Goal: Task Accomplishment & Management: Use online tool/utility

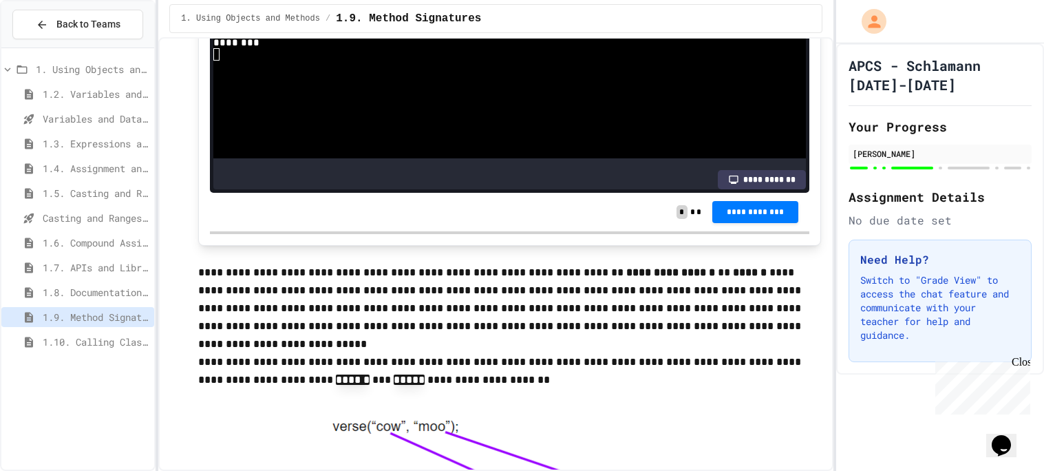
scroll to position [5980, 0]
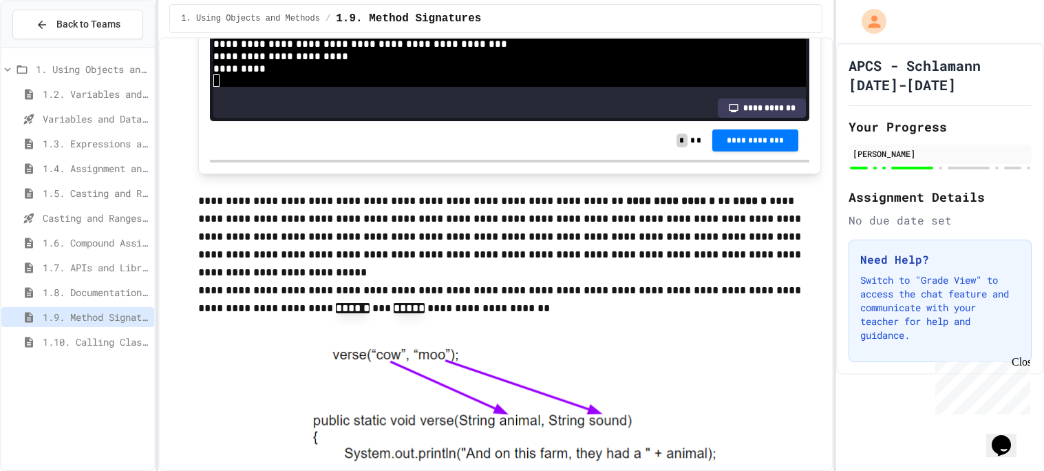
scroll to position [424, 0]
click at [845, 371] on div "APCS - Schlamann [DATE]-[DATE] Your Progress [PERSON_NAME] Assignment Details N…" at bounding box center [940, 208] width 208 height 331
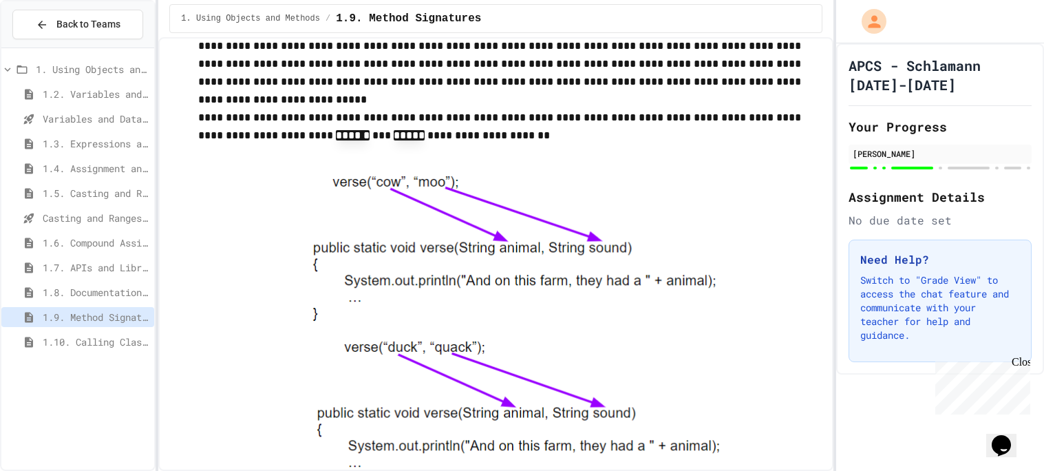
scroll to position [6418, 0]
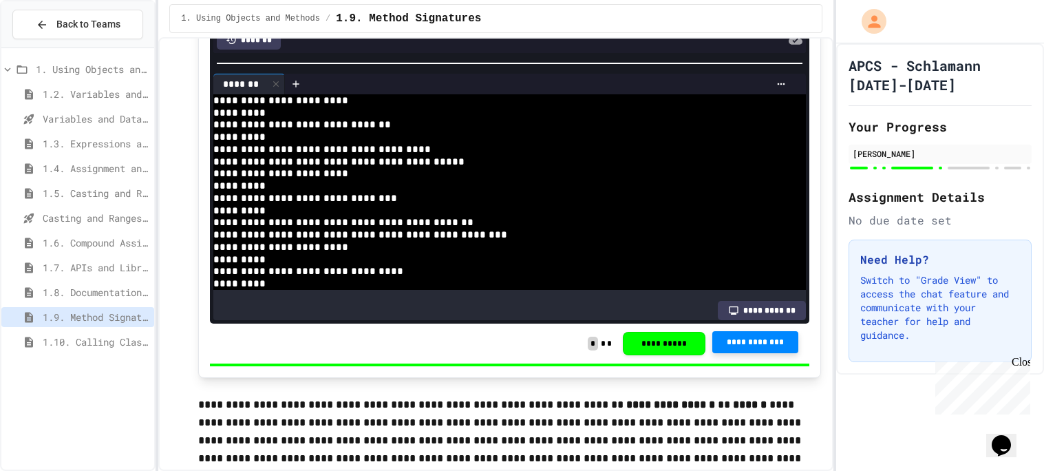
scroll to position [66, 0]
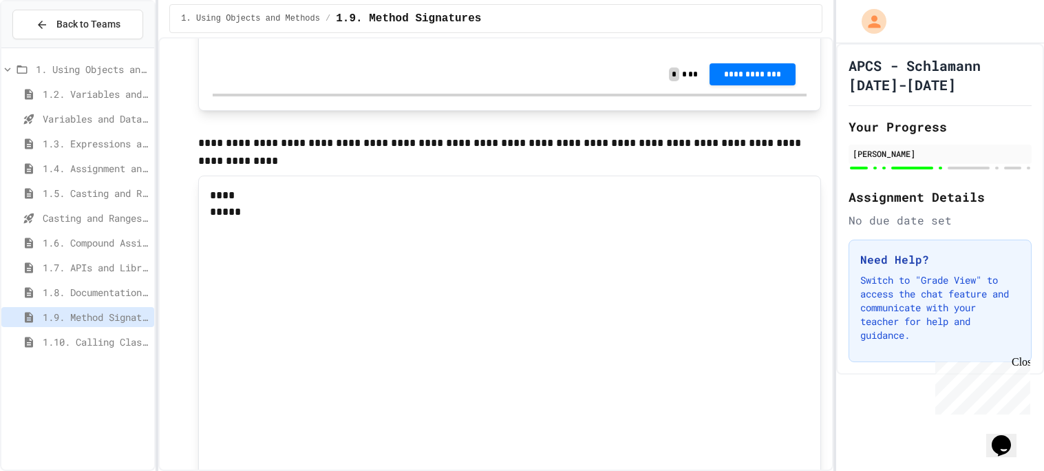
scroll to position [7860, 0]
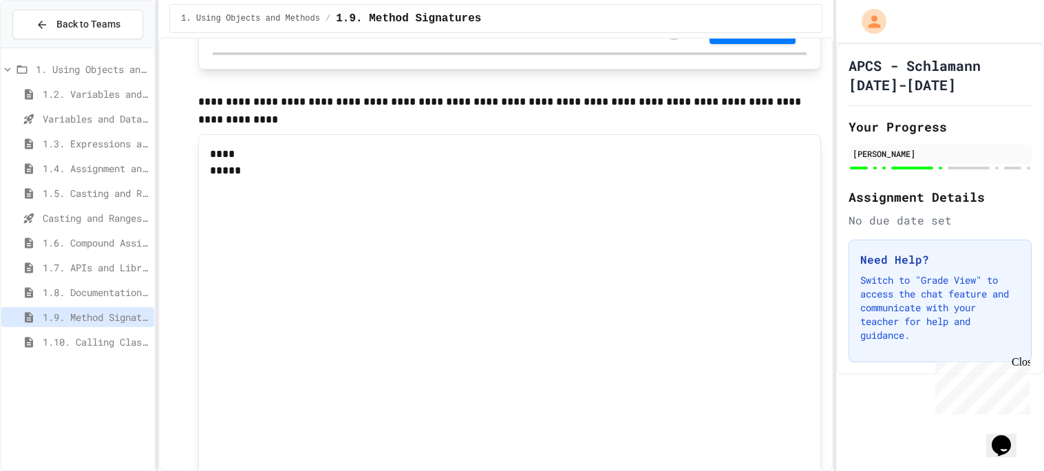
scroll to position [7900, 0]
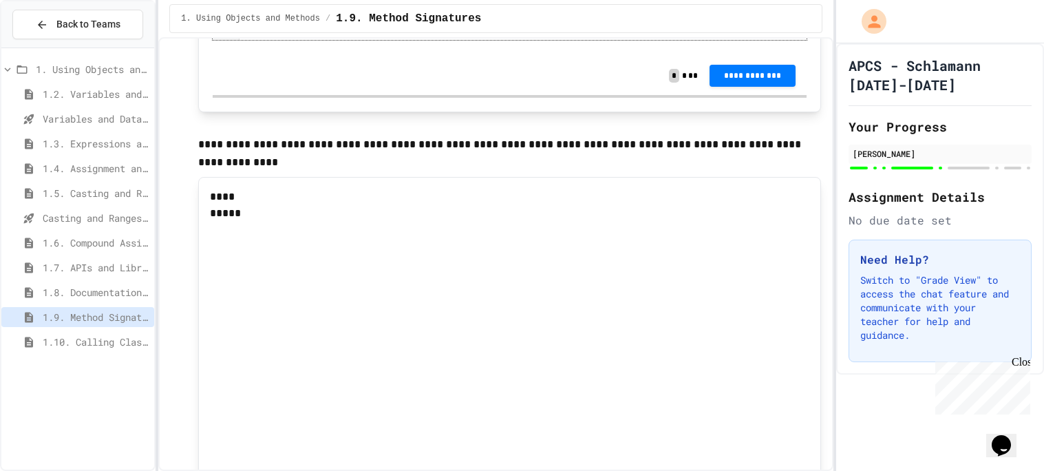
scroll to position [7852, 0]
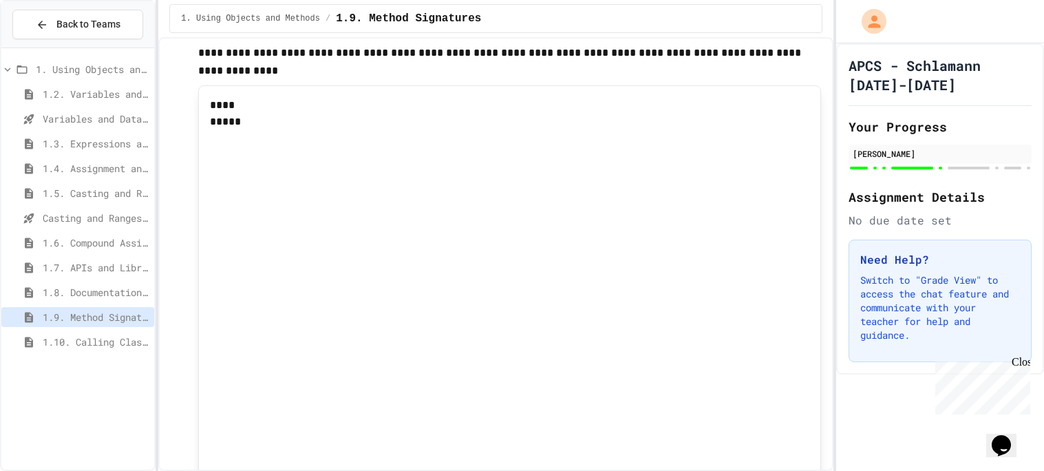
scroll to position [7951, 0]
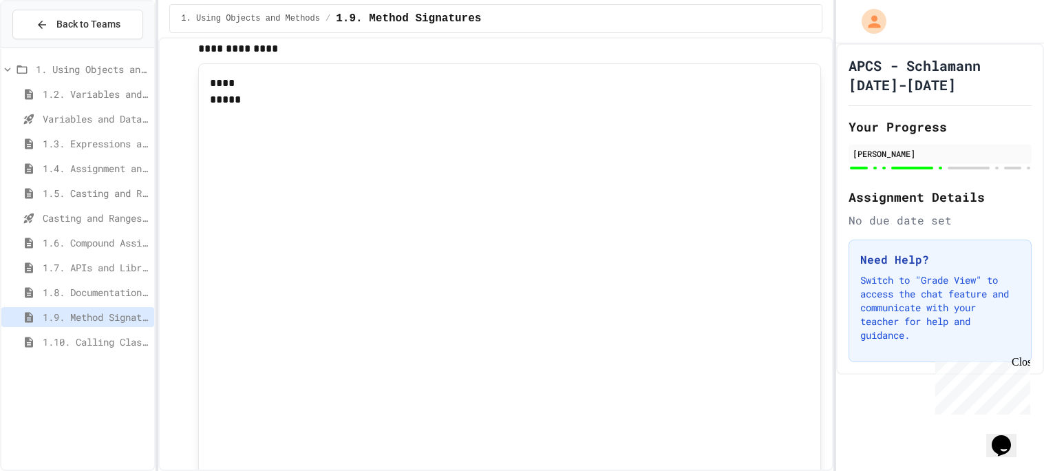
scroll to position [7983, 0]
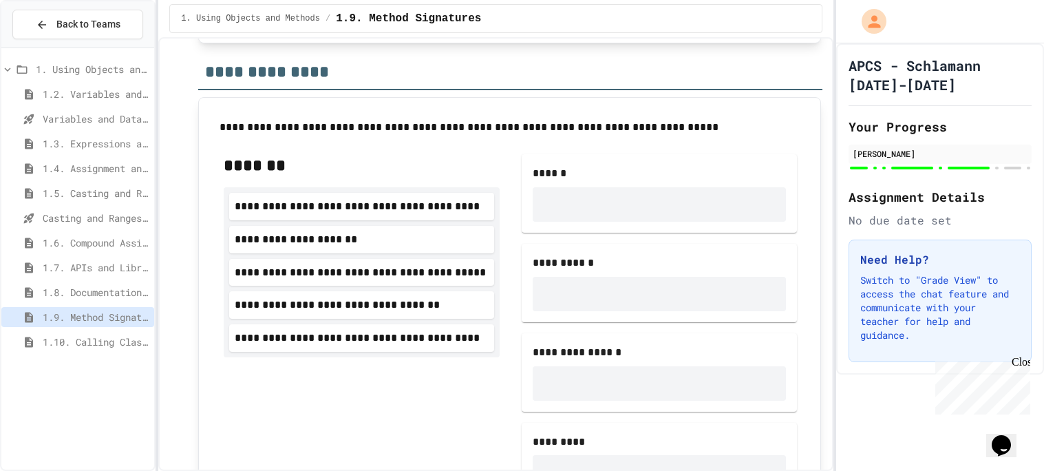
scroll to position [8620, 0]
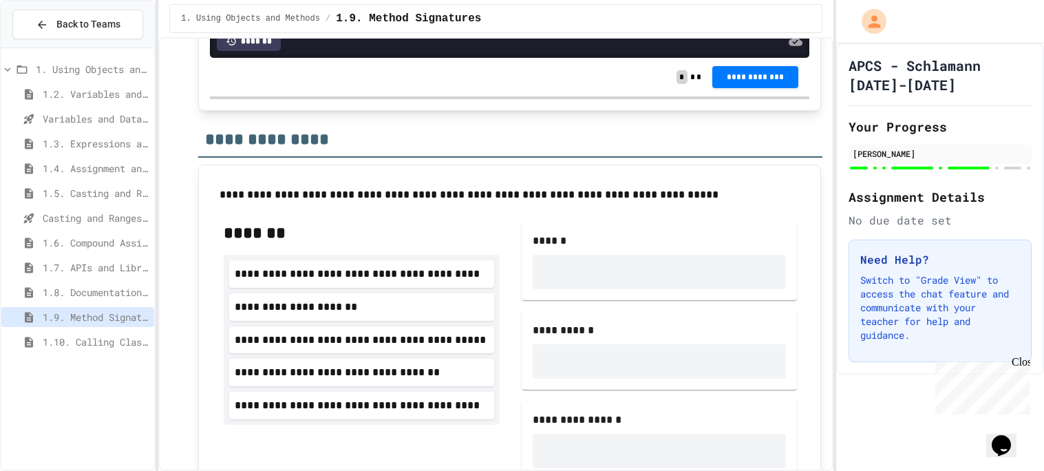
scroll to position [8542, 0]
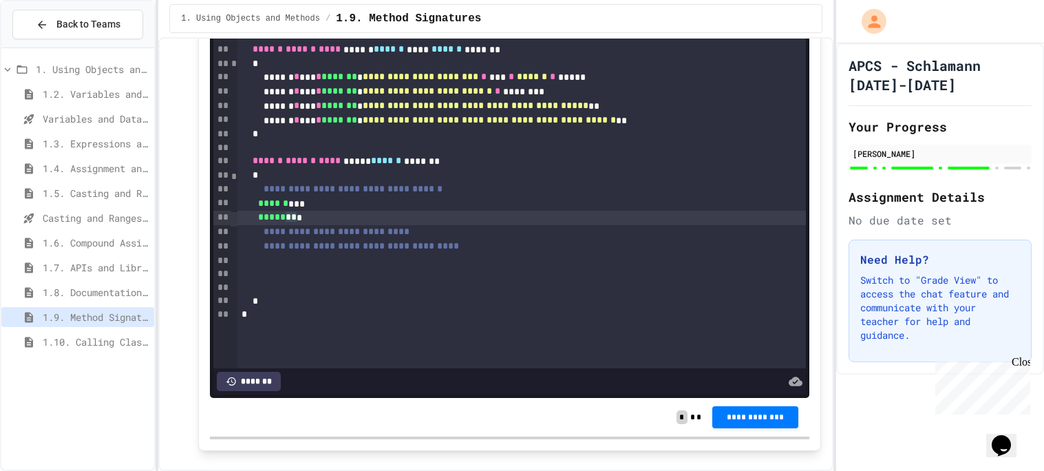
scroll to position [8188, 0]
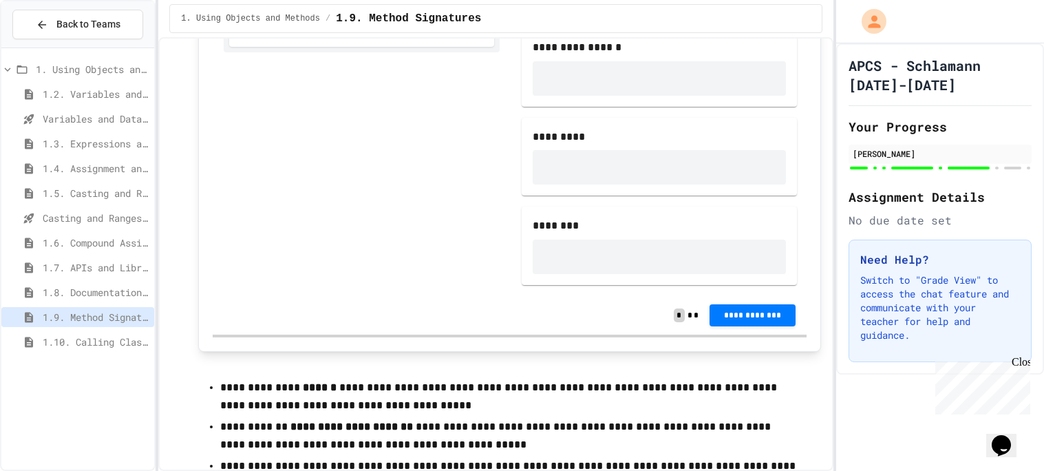
scroll to position [8952, 0]
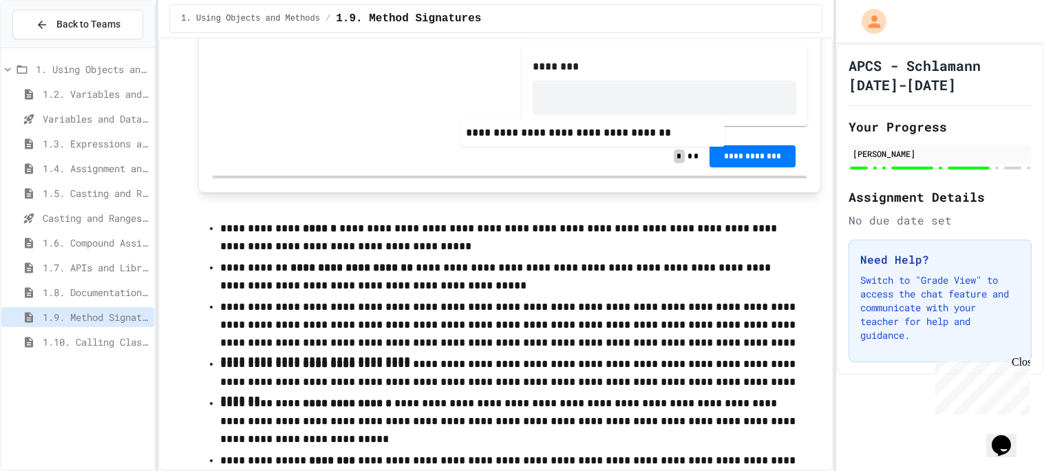
scroll to position [9080, 0]
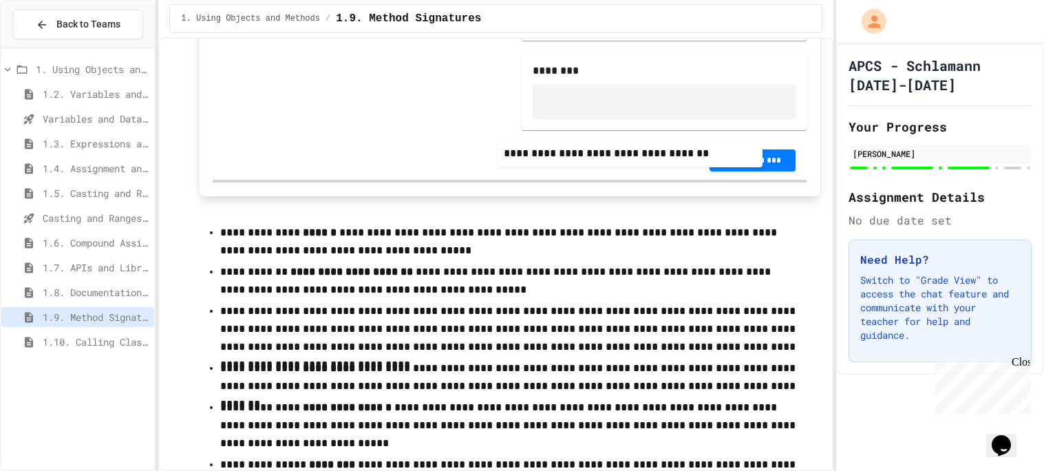
drag, startPoint x: 394, startPoint y: 244, endPoint x: 693, endPoint y: 149, distance: 313.5
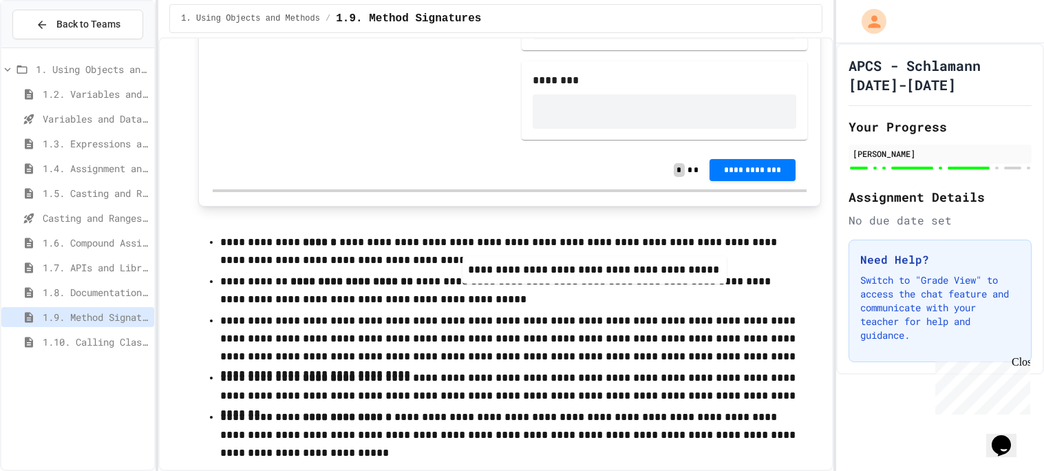
drag, startPoint x: 363, startPoint y: 199, endPoint x: 649, endPoint y: 288, distance: 299.4
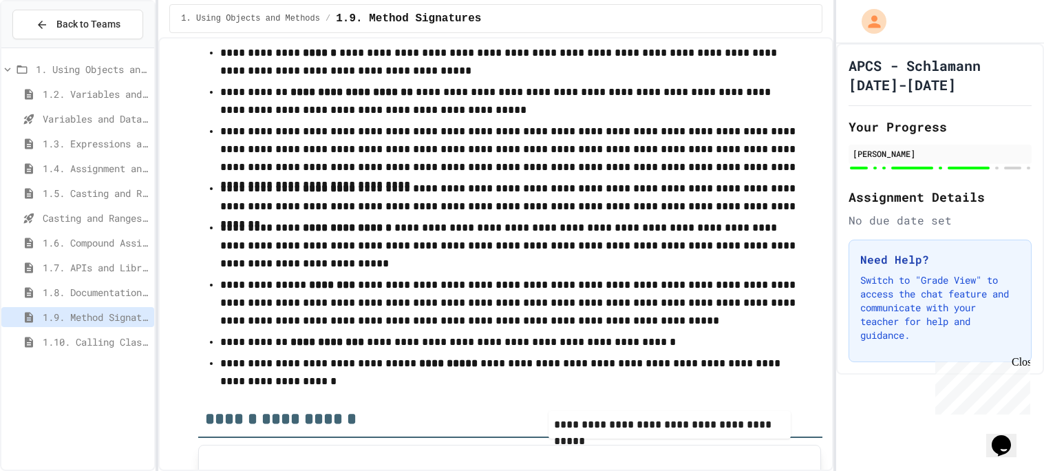
scroll to position [9309, 0]
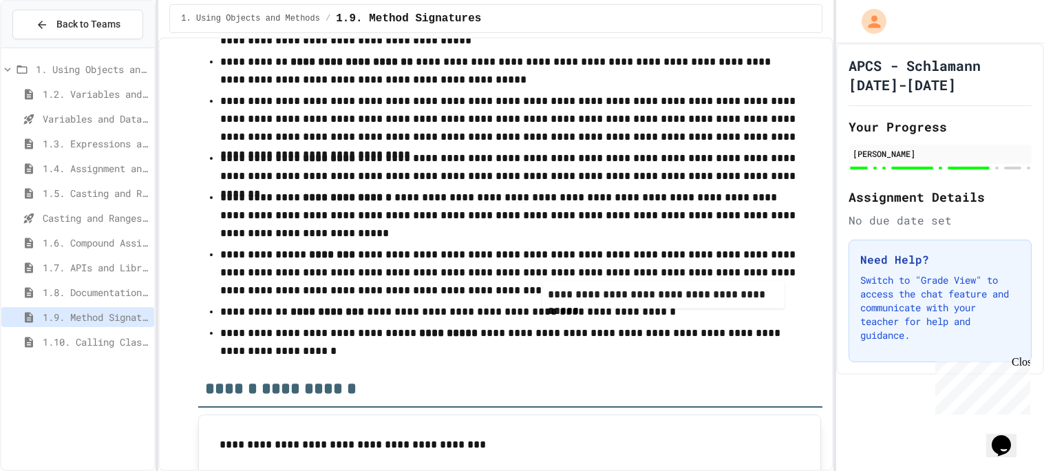
drag, startPoint x: 581, startPoint y: 331, endPoint x: 586, endPoint y: 296, distance: 35.5
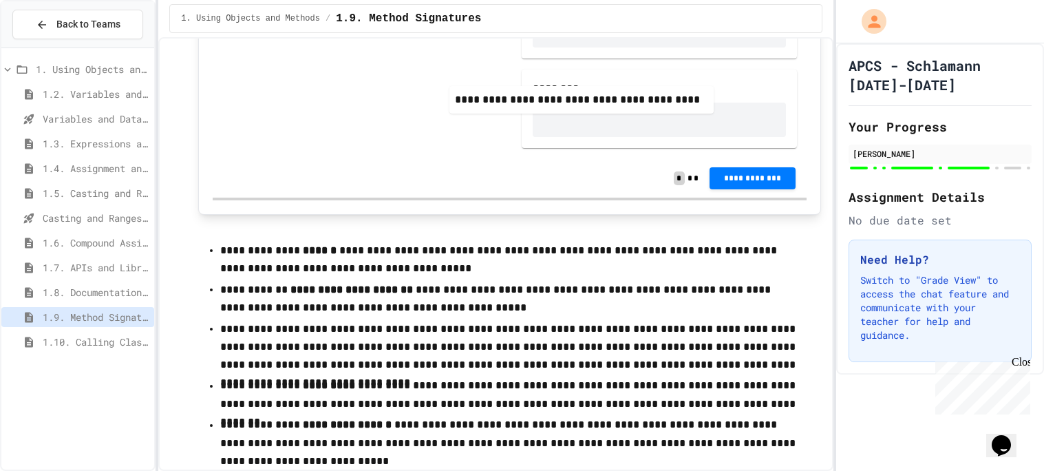
scroll to position [9058, 0]
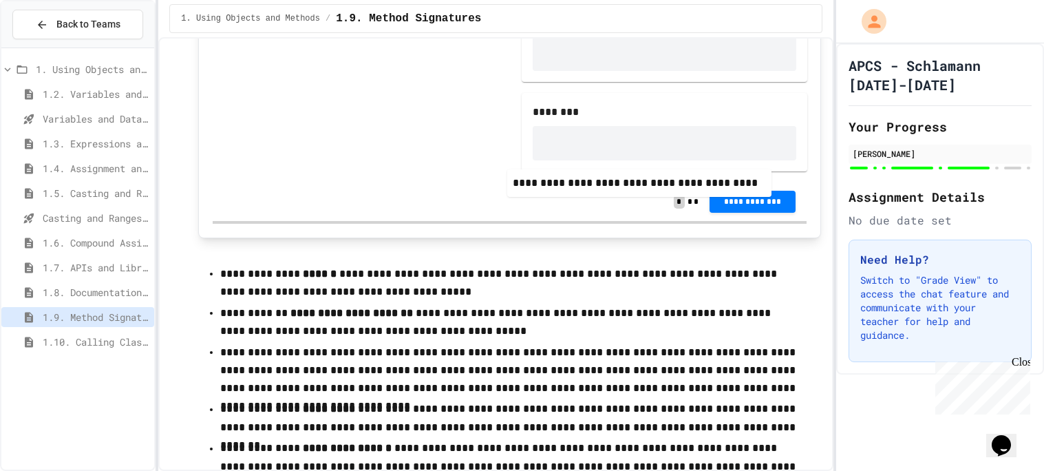
drag, startPoint x: 348, startPoint y: 171, endPoint x: 654, endPoint y: 183, distance: 305.9
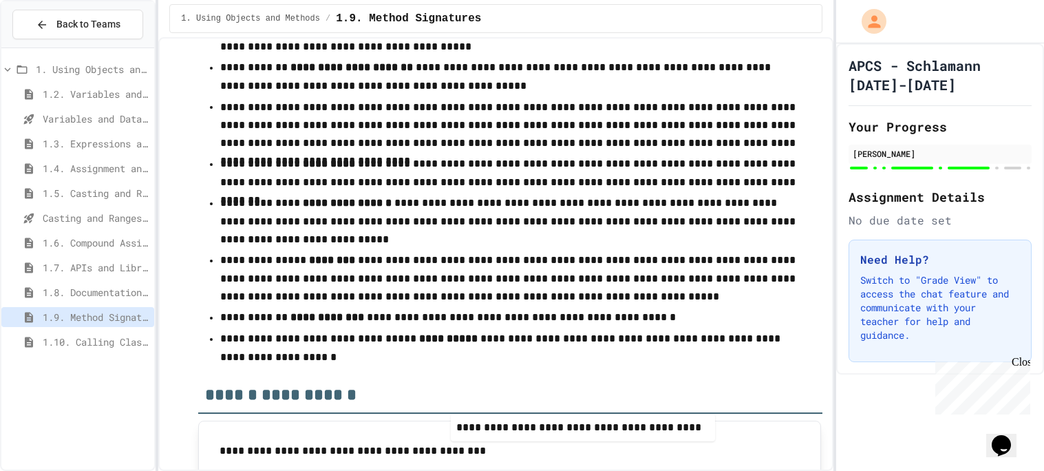
scroll to position [9350, 0]
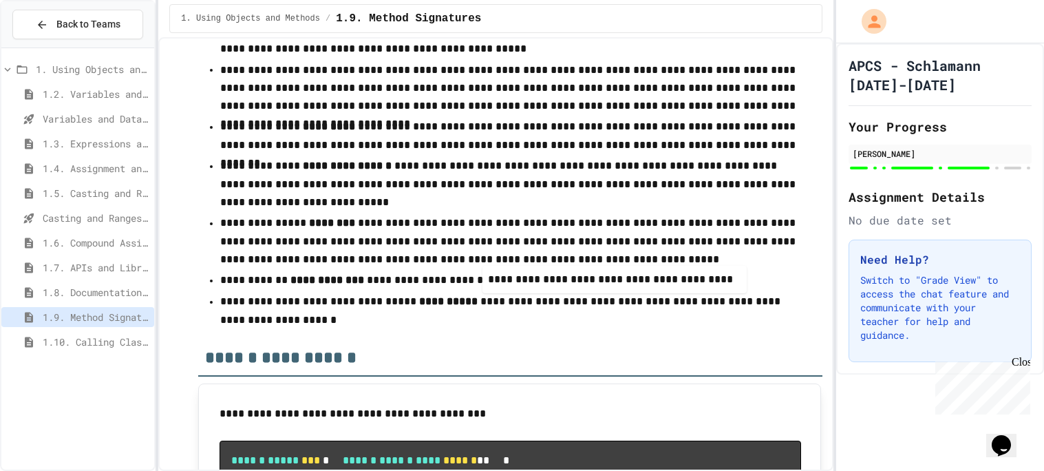
drag, startPoint x: 341, startPoint y: 114, endPoint x: 637, endPoint y: 329, distance: 366.7
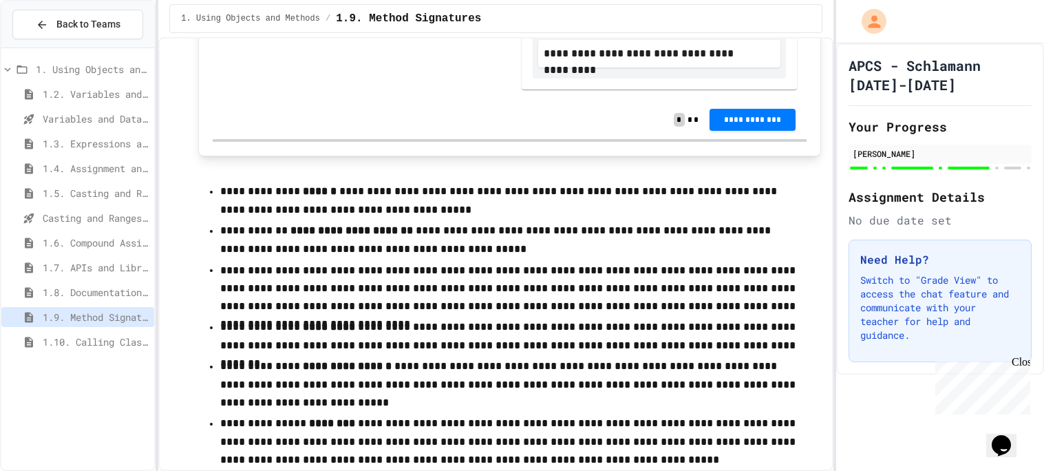
scroll to position [9145, 0]
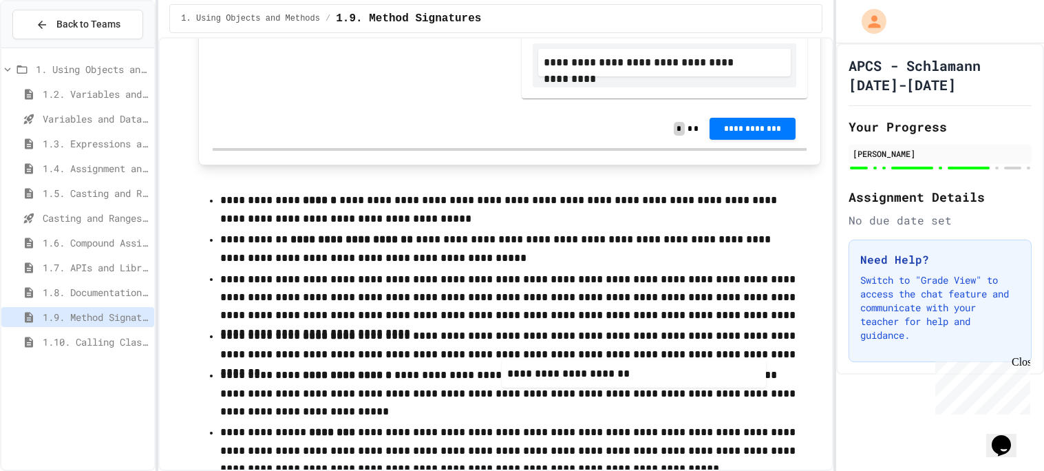
drag, startPoint x: 314, startPoint y: 86, endPoint x: 639, endPoint y: 429, distance: 472.3
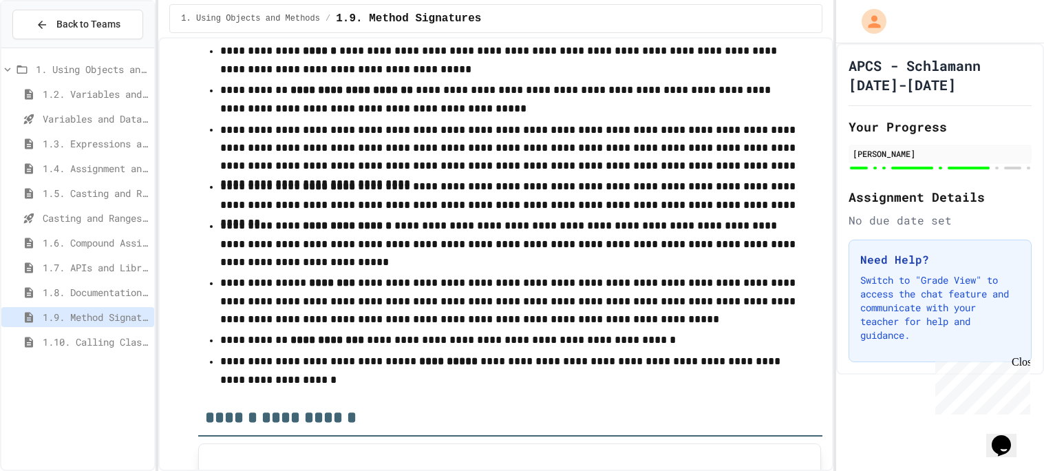
scroll to position [9300, 0]
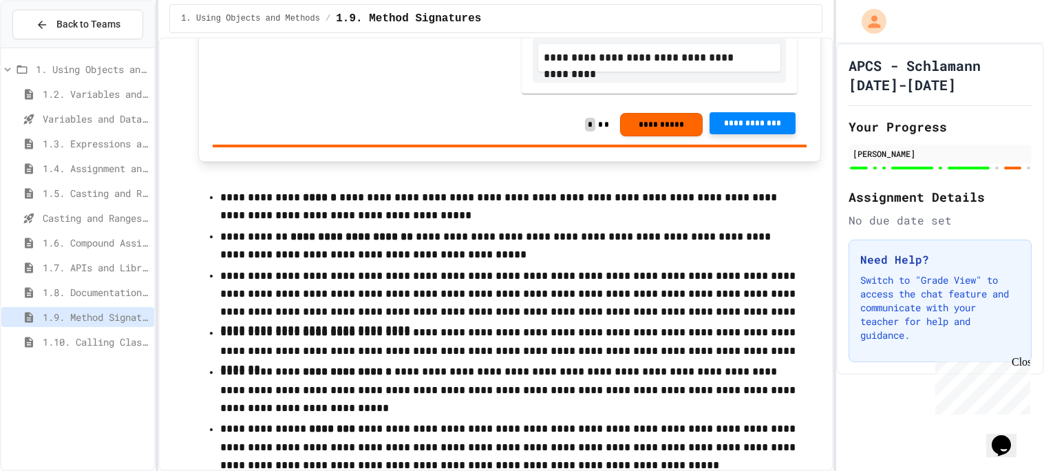
scroll to position [9153, 0]
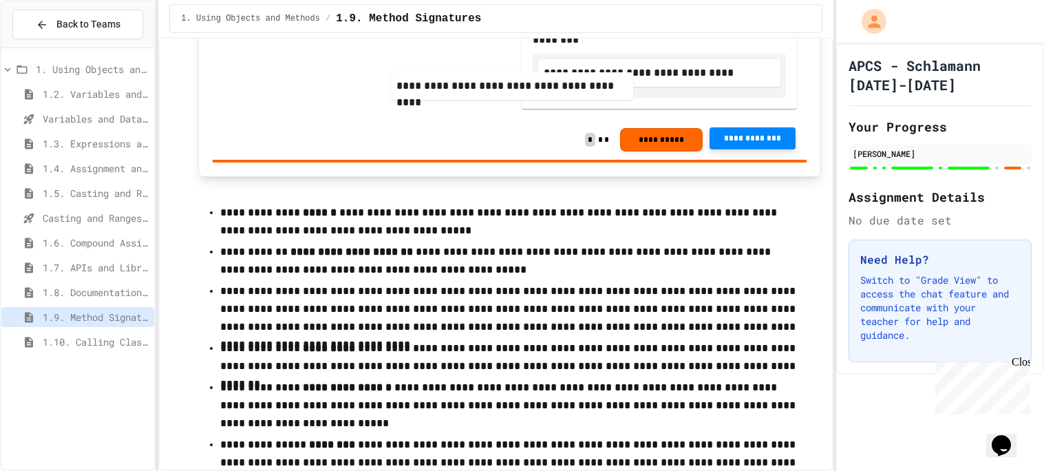
drag, startPoint x: 616, startPoint y: 78, endPoint x: 381, endPoint y: 116, distance: 237.8
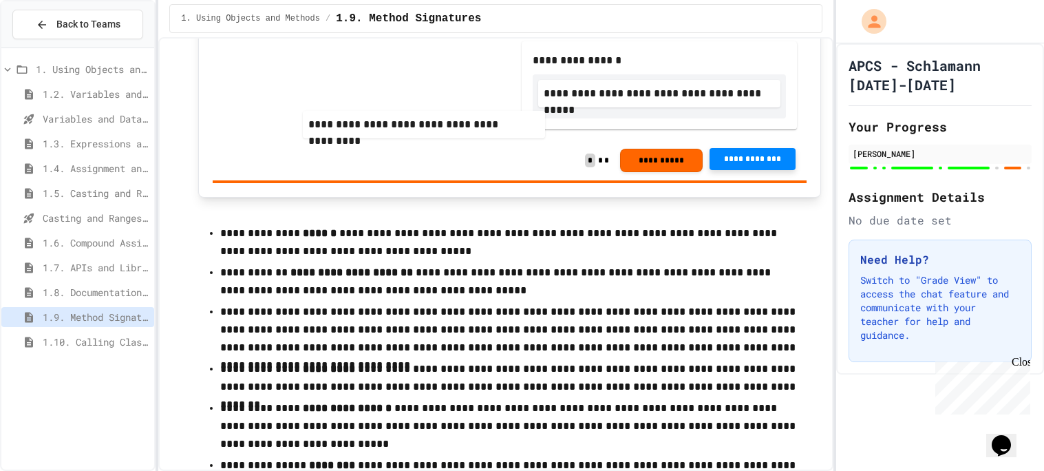
scroll to position [9108, 0]
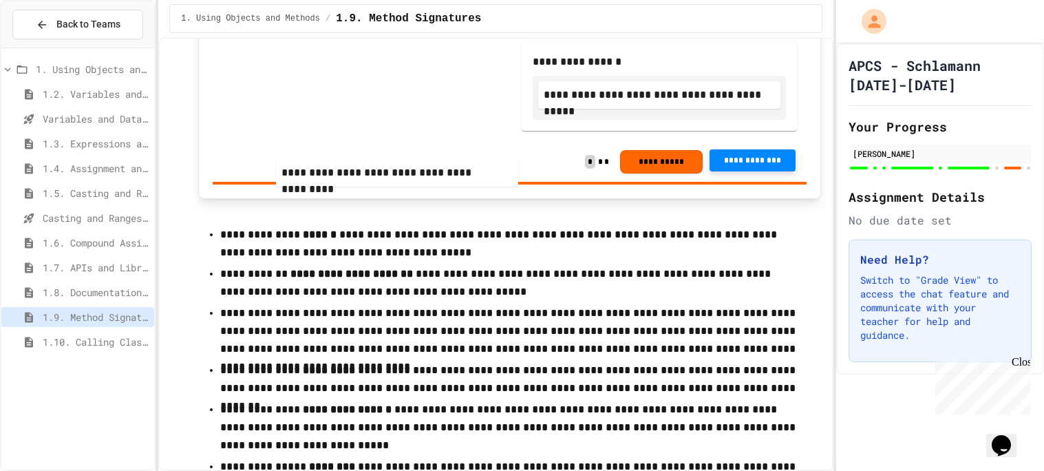
drag, startPoint x: 633, startPoint y: 300, endPoint x: 262, endPoint y: 132, distance: 407.3
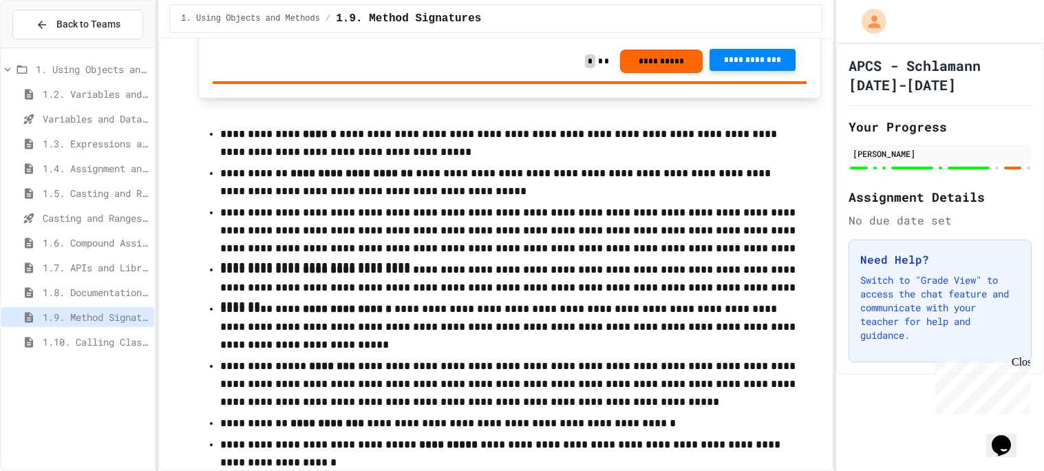
scroll to position [9205, 0]
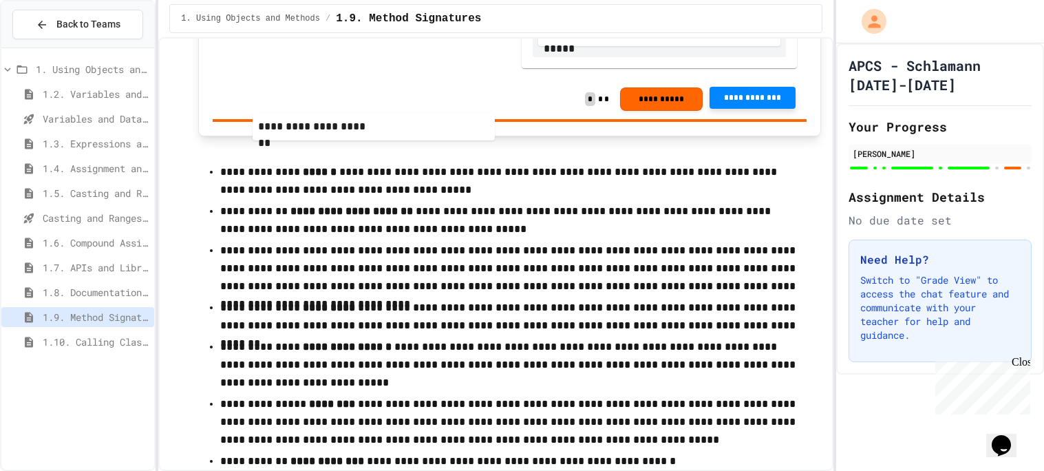
drag, startPoint x: 632, startPoint y: 308, endPoint x: 246, endPoint y: 73, distance: 451.7
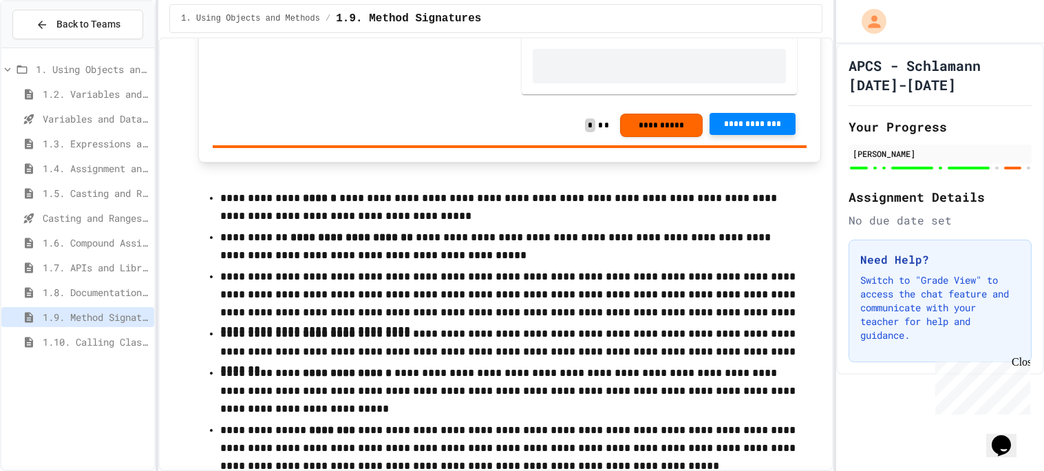
scroll to position [9125, 0]
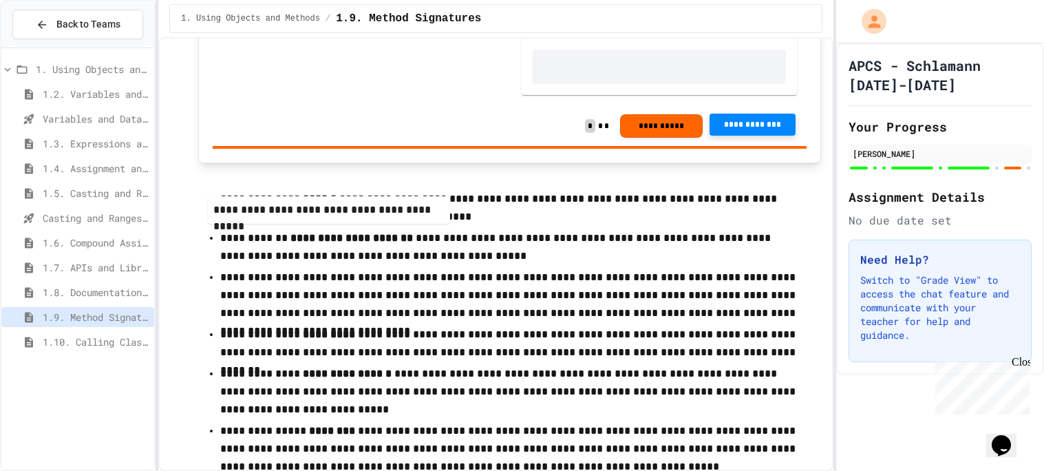
drag, startPoint x: 597, startPoint y: 109, endPoint x: 211, endPoint y: 242, distance: 408.8
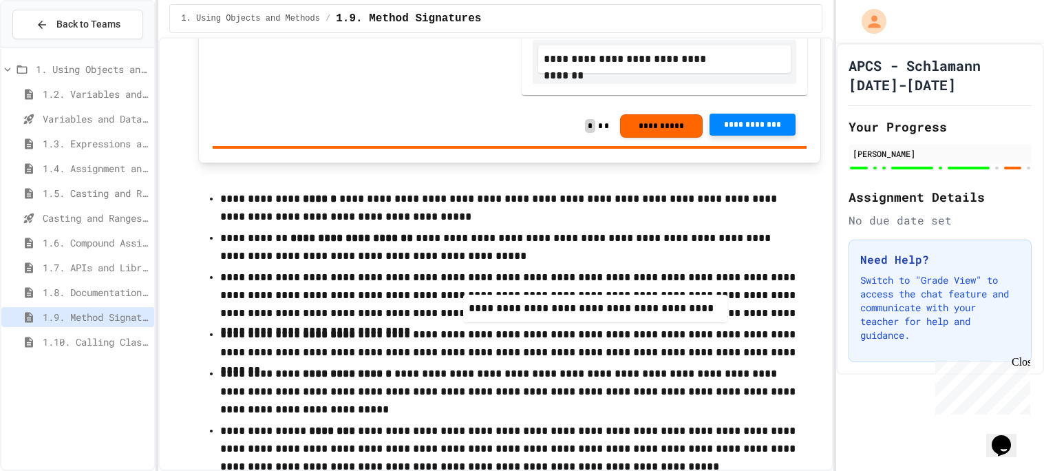
drag, startPoint x: 313, startPoint y: 181, endPoint x: 573, endPoint y: 304, distance: 287.3
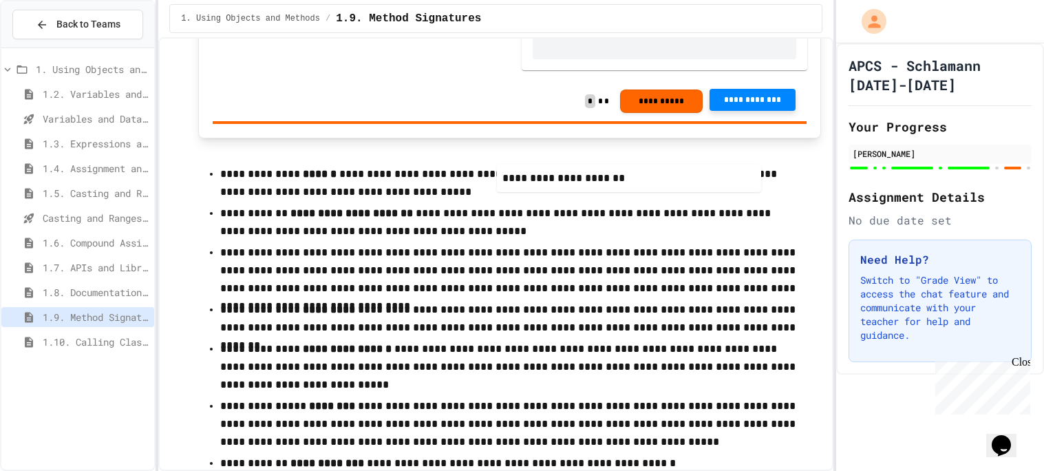
scroll to position [9159, 0]
drag, startPoint x: 288, startPoint y: 115, endPoint x: 611, endPoint y: 192, distance: 331.2
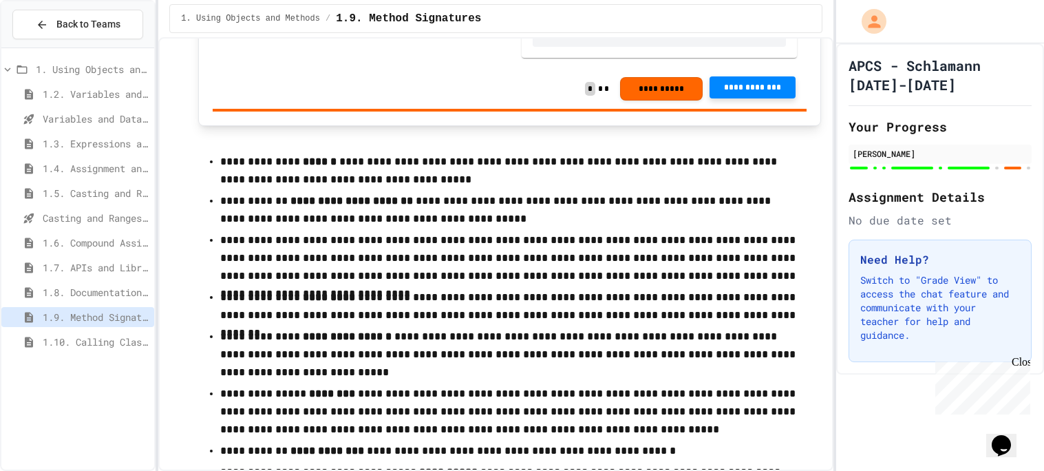
scroll to position [9175, 0]
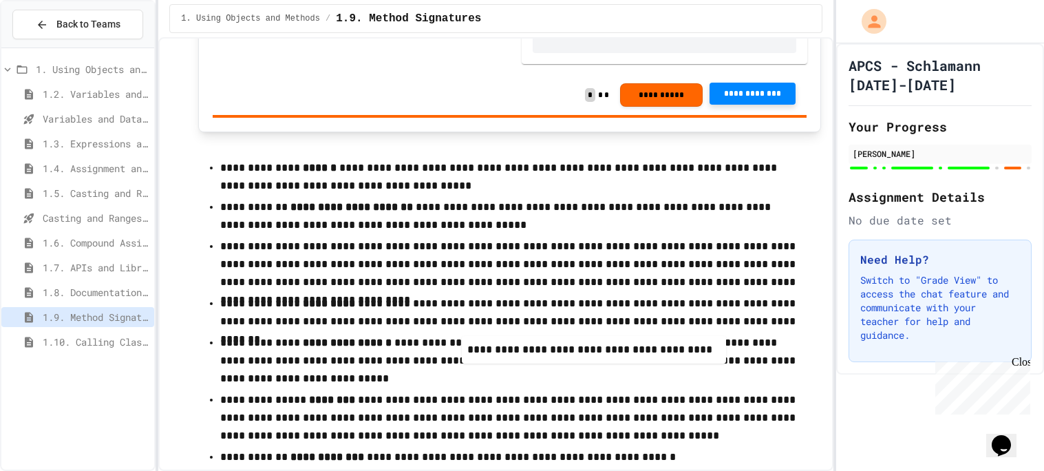
drag, startPoint x: 361, startPoint y: 94, endPoint x: 631, endPoint y: 400, distance: 408.7
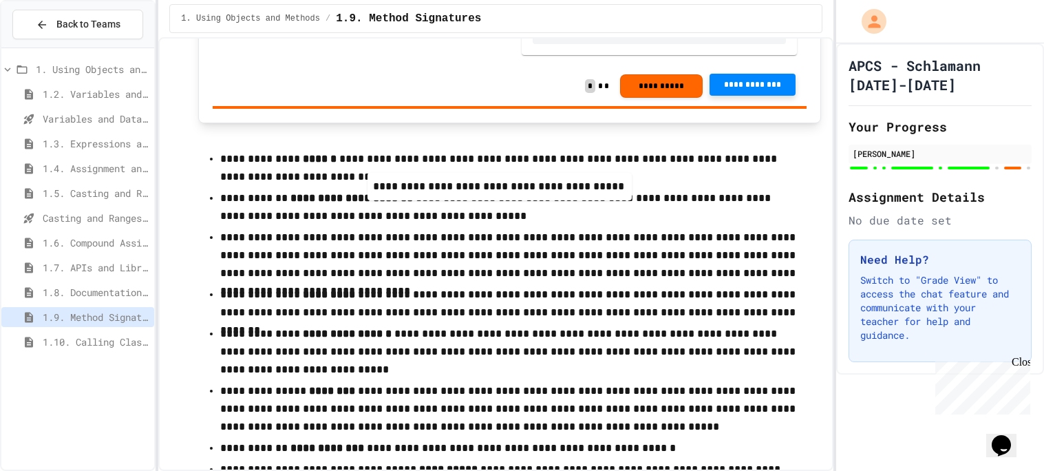
scroll to position [9183, 0]
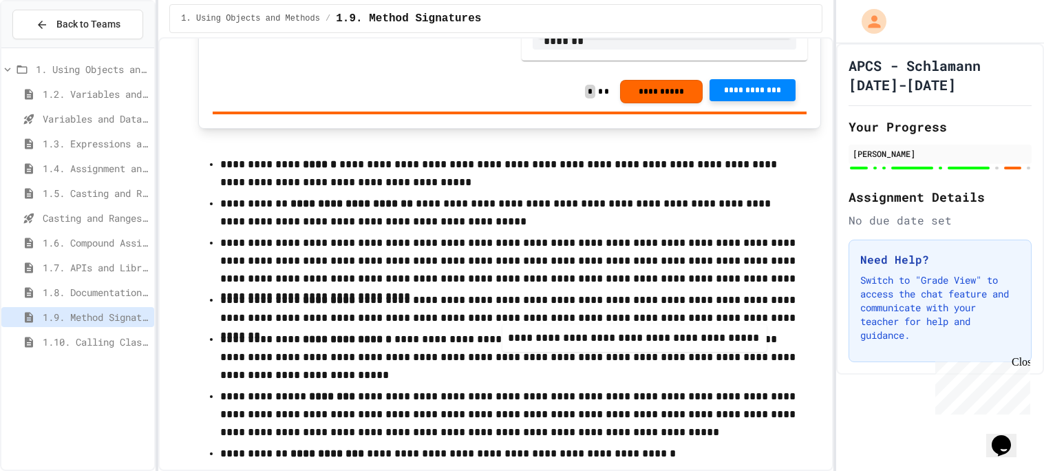
drag, startPoint x: 332, startPoint y: 63, endPoint x: 631, endPoint y: 361, distance: 421.5
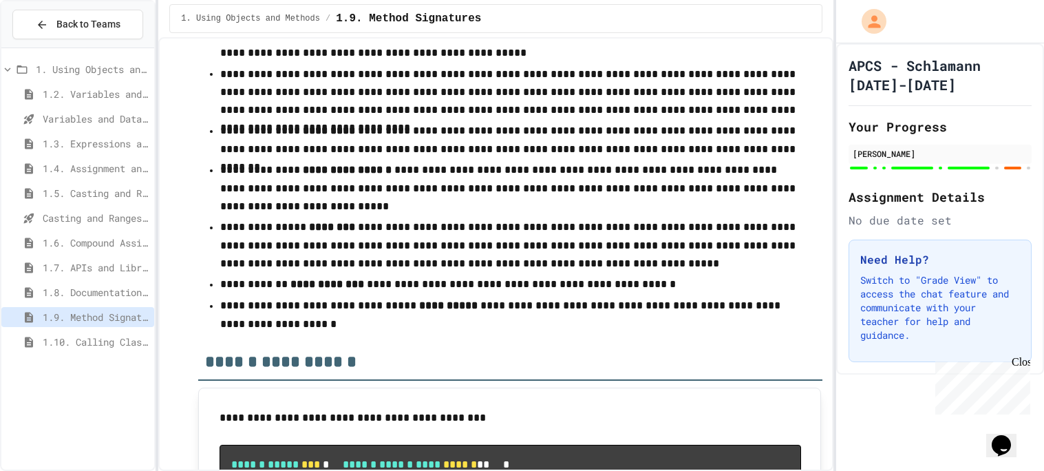
scroll to position [9364, 0]
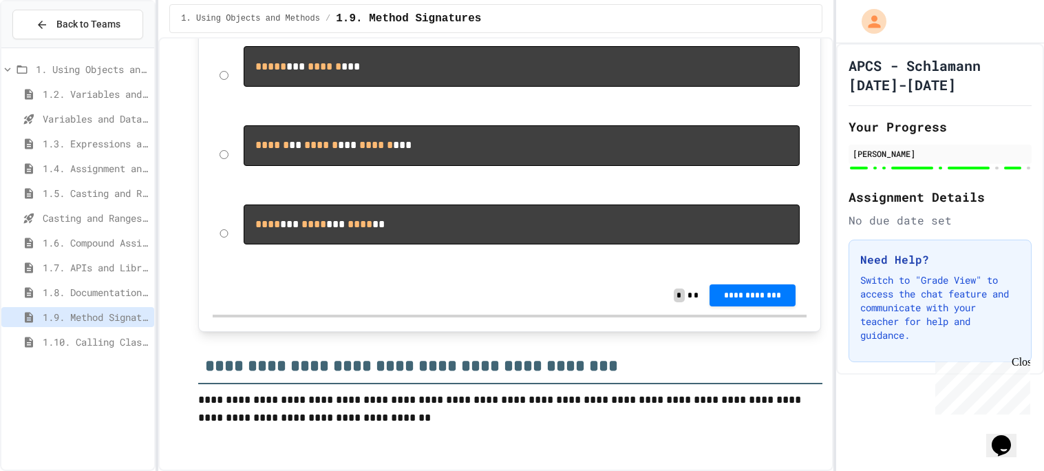
scroll to position [10535, 0]
click at [368, 166] on pre "****** ** ****** *** ****** ***" at bounding box center [522, 145] width 556 height 41
click at [218, 191] on div "****** ** ****** *** ****** ***" at bounding box center [510, 154] width 594 height 72
click at [229, 112] on div "***** *** ****** ***" at bounding box center [510, 75] width 594 height 72
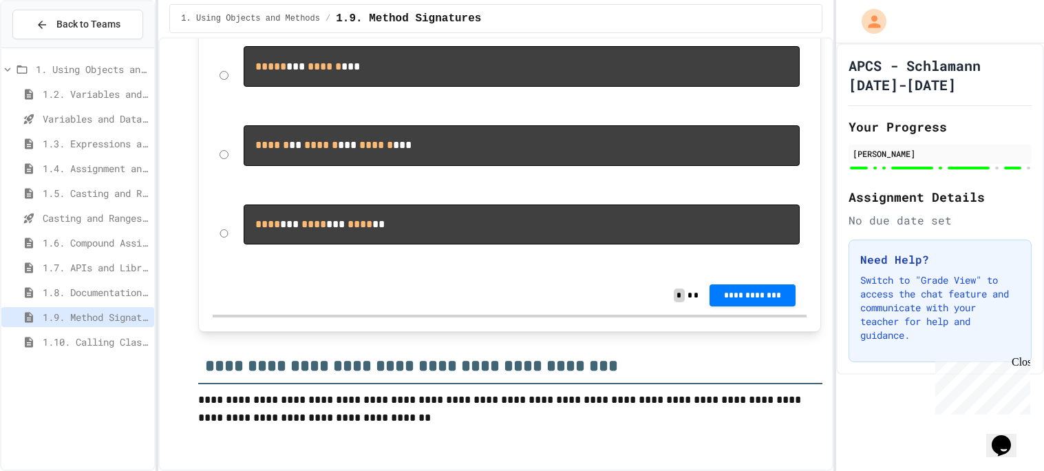
scroll to position [10772, 0]
click at [732, 294] on span "**********" at bounding box center [753, 294] width 65 height 11
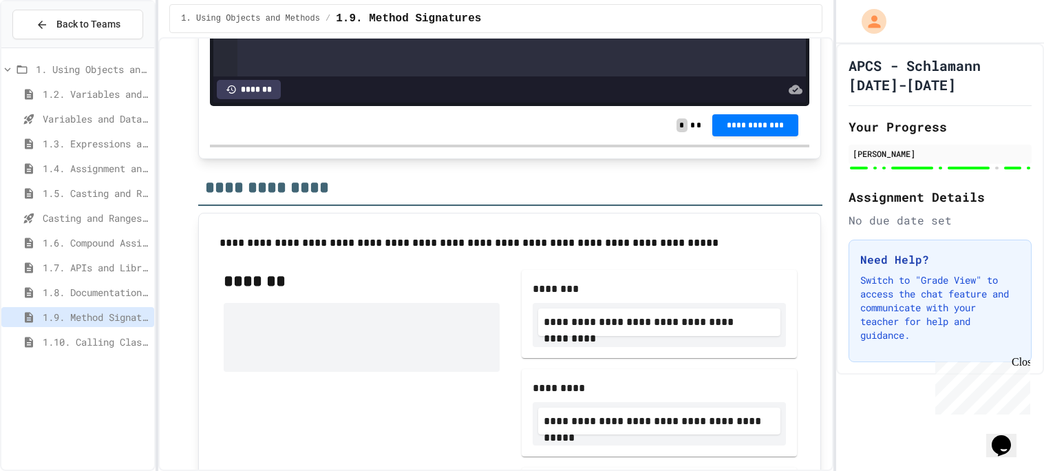
scroll to position [8488, 0]
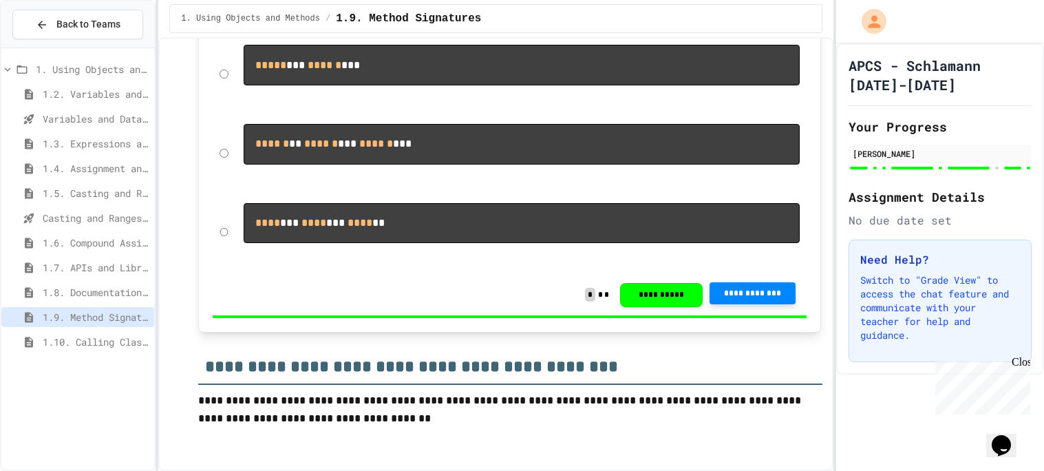
scroll to position [10774, 0]
